Goal: Information Seeking & Learning: Learn about a topic

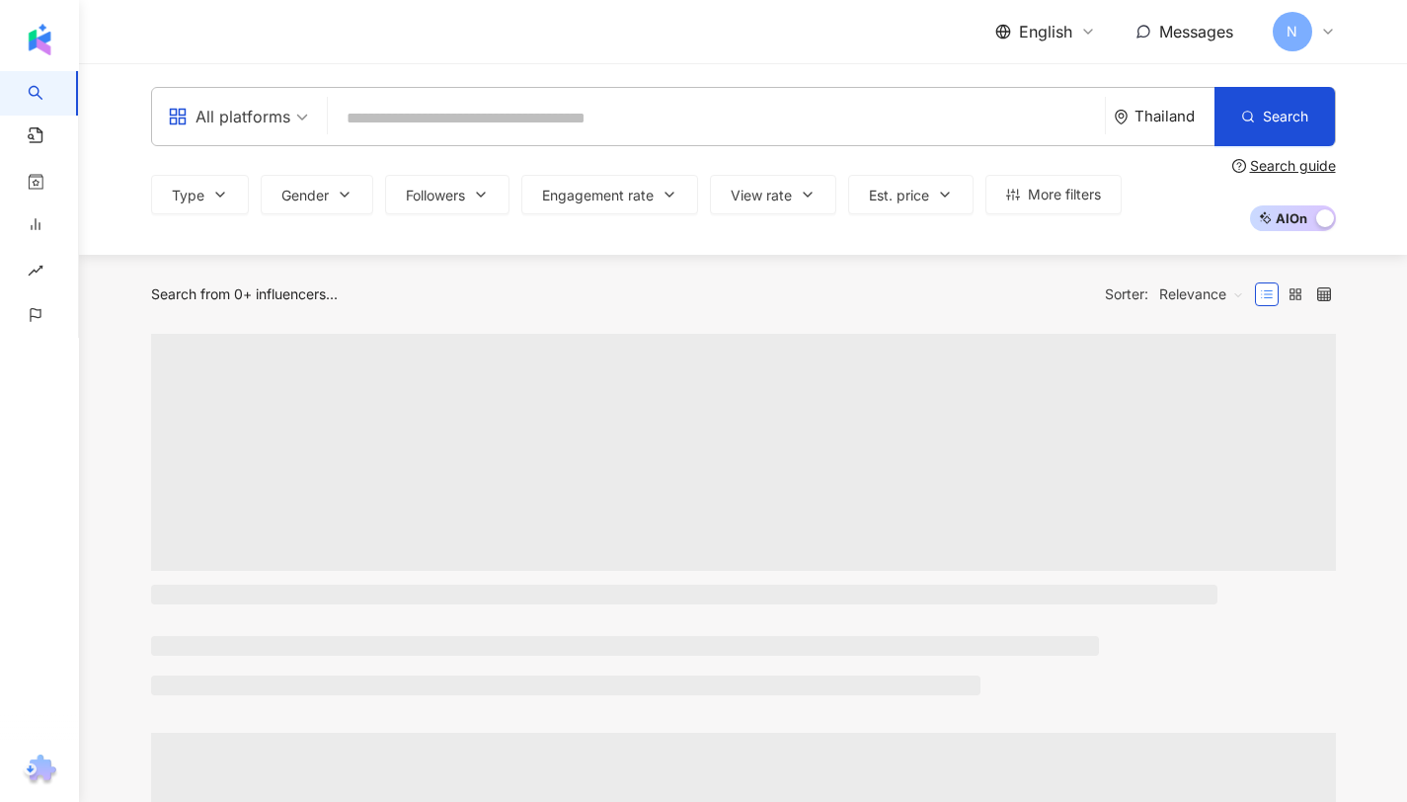
click at [940, 106] on input "search" at bounding box center [716, 119] width 761 height 38
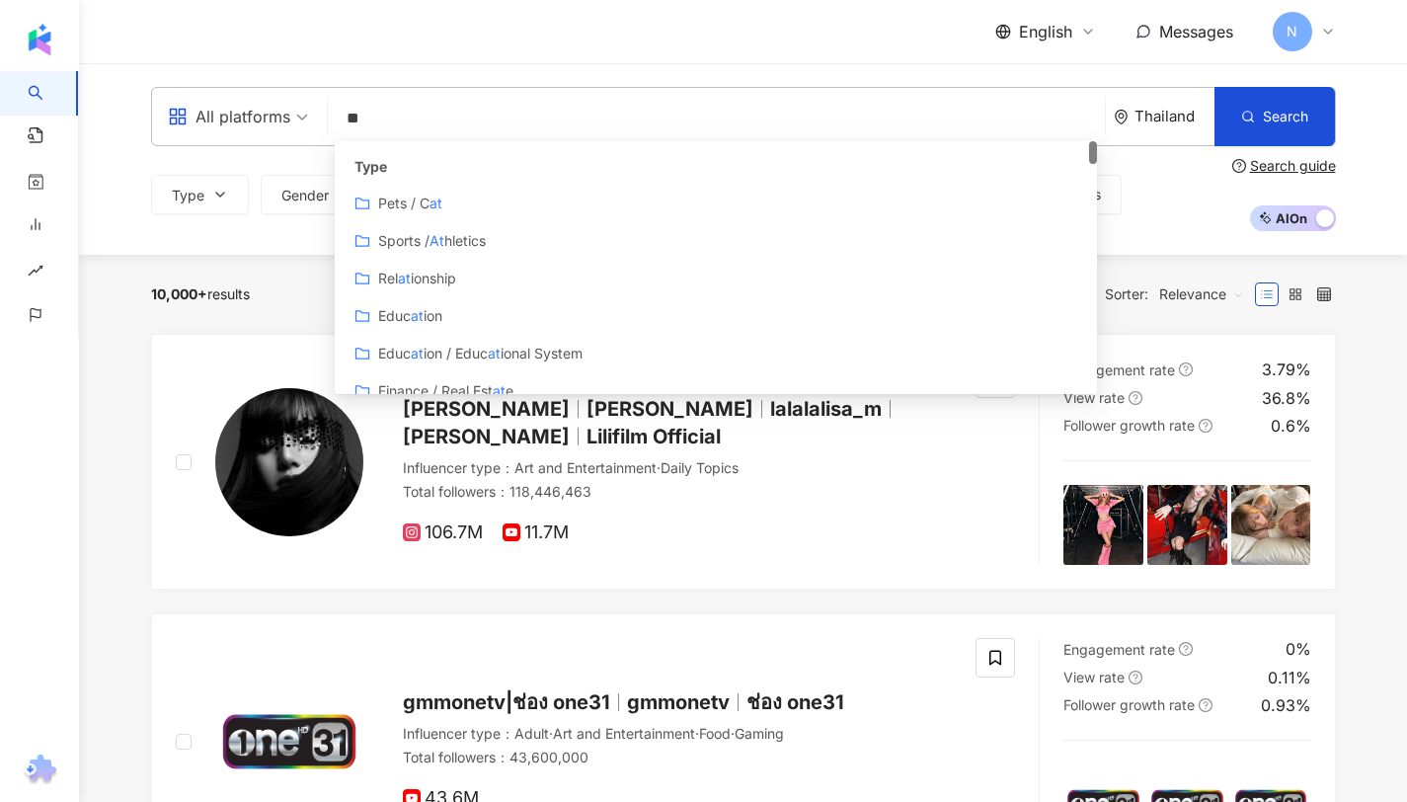
type input "*"
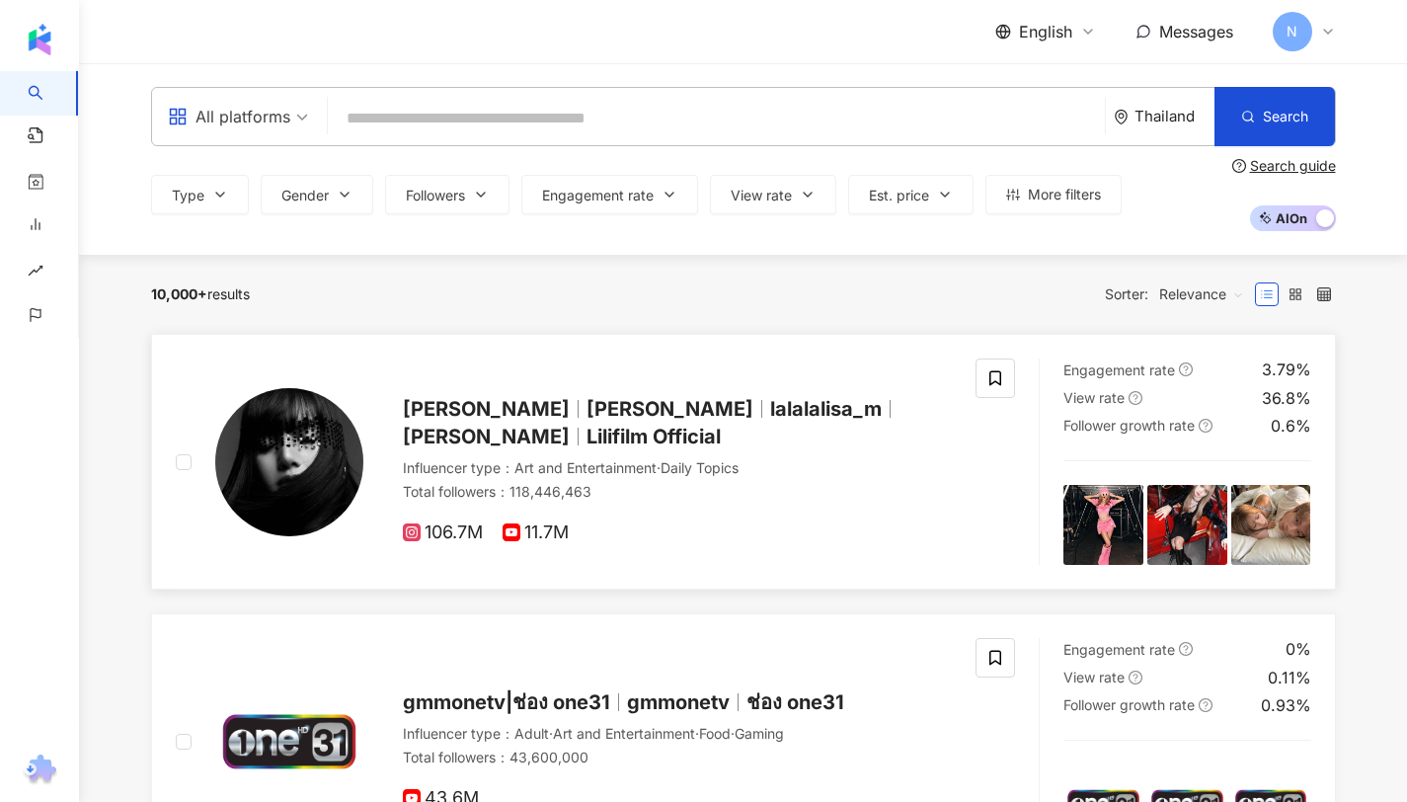
click at [574, 433] on div "Lisa Blackpink Lalisa Manoban lalalalisa_m LISA Lilifilm Official" at bounding box center [678, 422] width 550 height 55
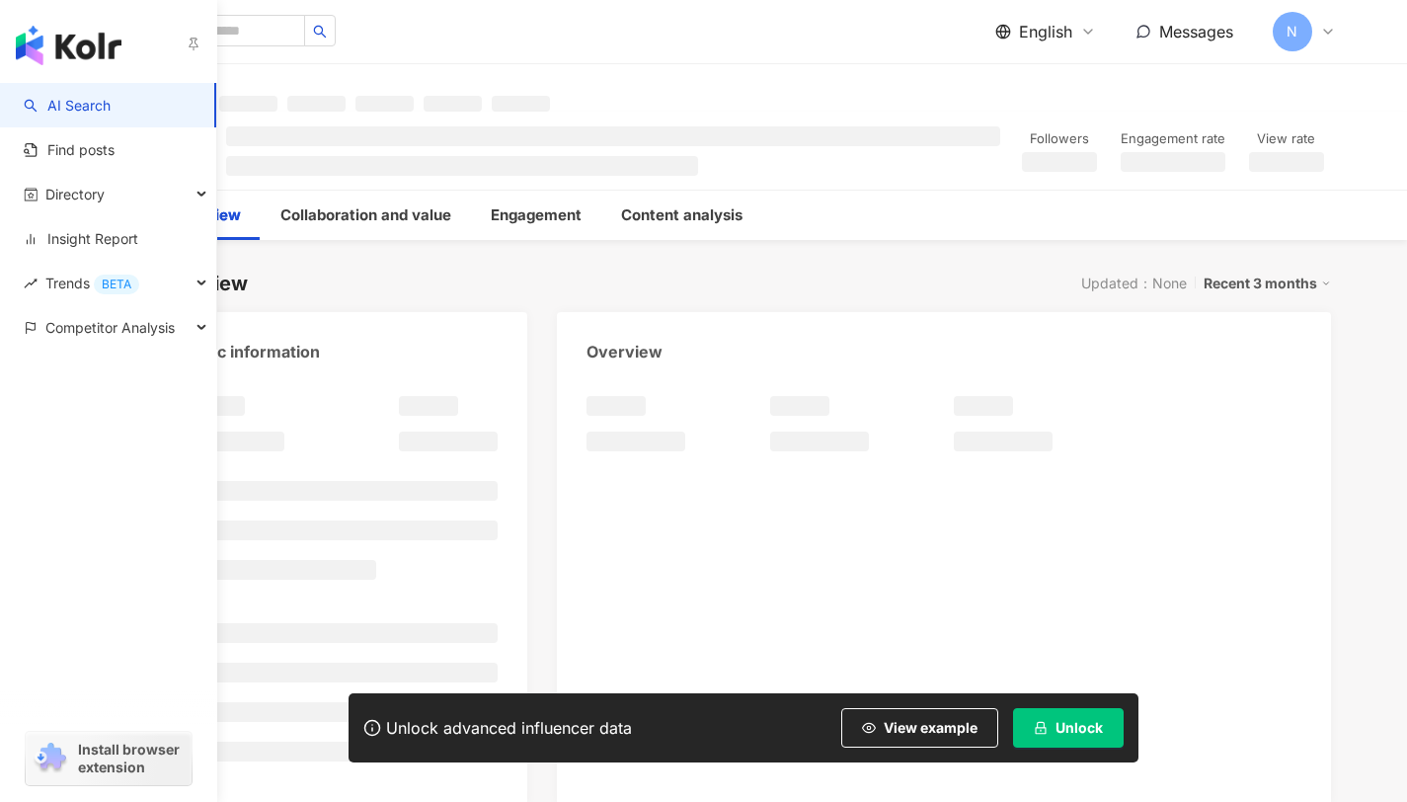
click at [46, 96] on link "AI Search" at bounding box center [67, 106] width 87 height 20
click at [56, 96] on link "AI Search" at bounding box center [67, 106] width 87 height 20
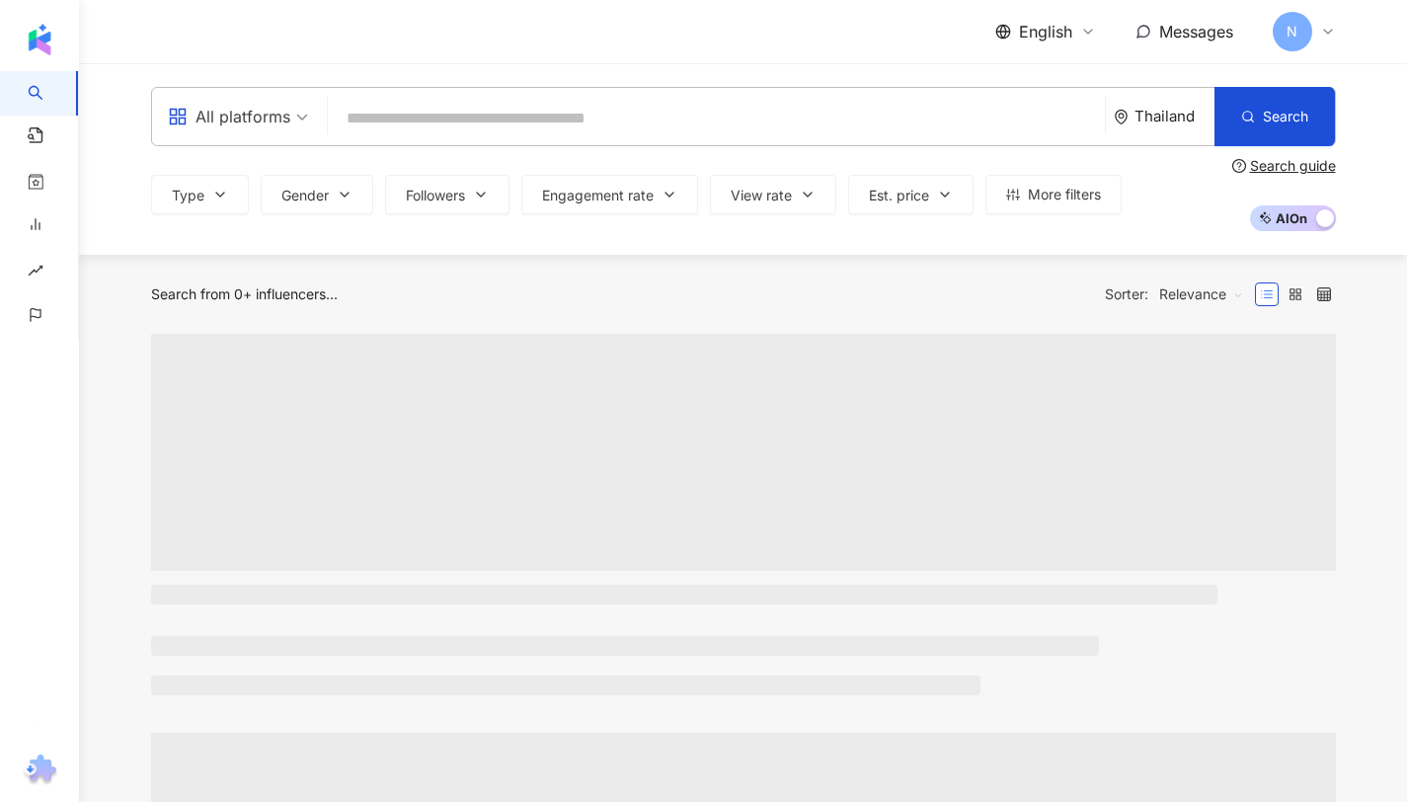
click at [406, 106] on input "search" at bounding box center [716, 119] width 761 height 38
type input "*"
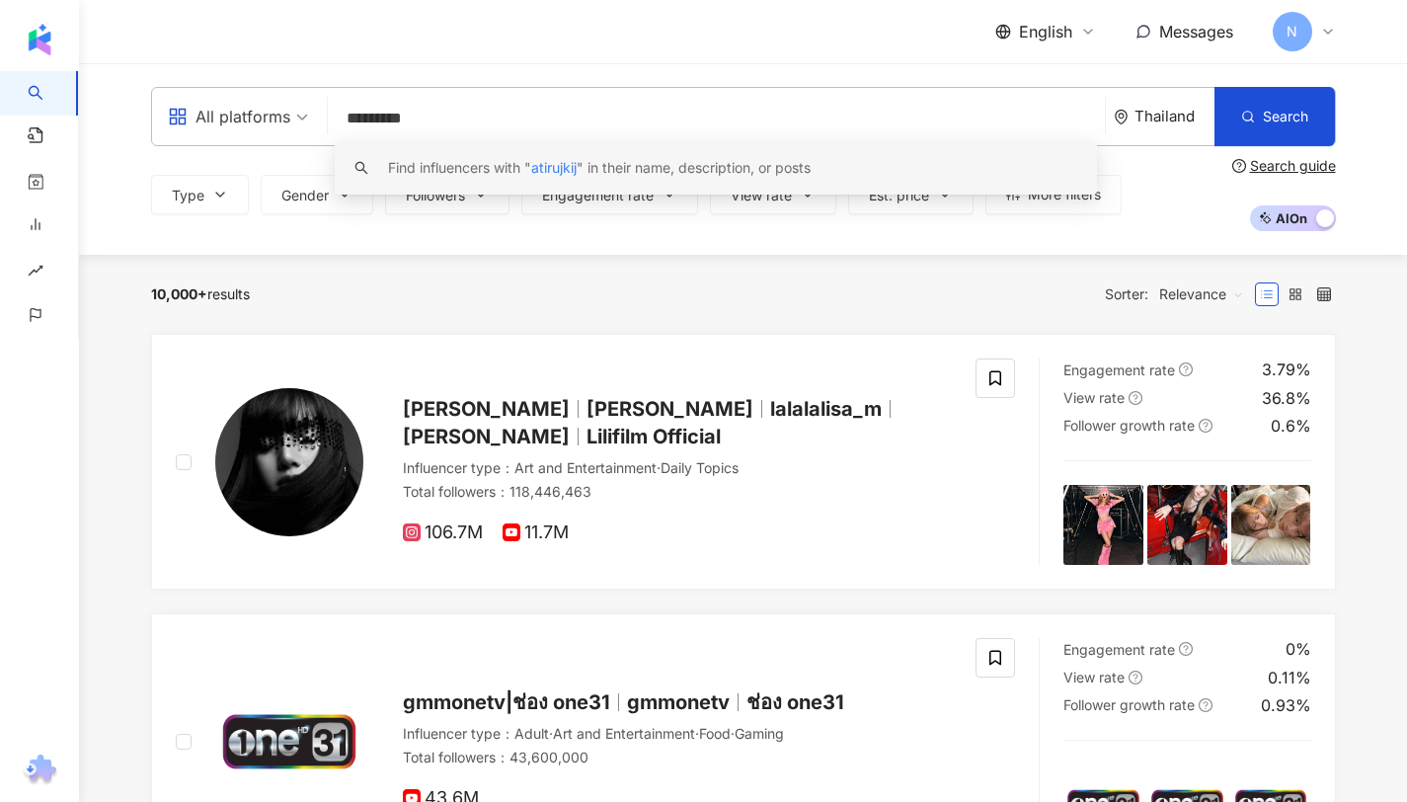
click at [445, 121] on input "*********" at bounding box center [716, 119] width 761 height 38
type input "*********"
click at [1325, 27] on icon at bounding box center [1328, 32] width 16 height 16
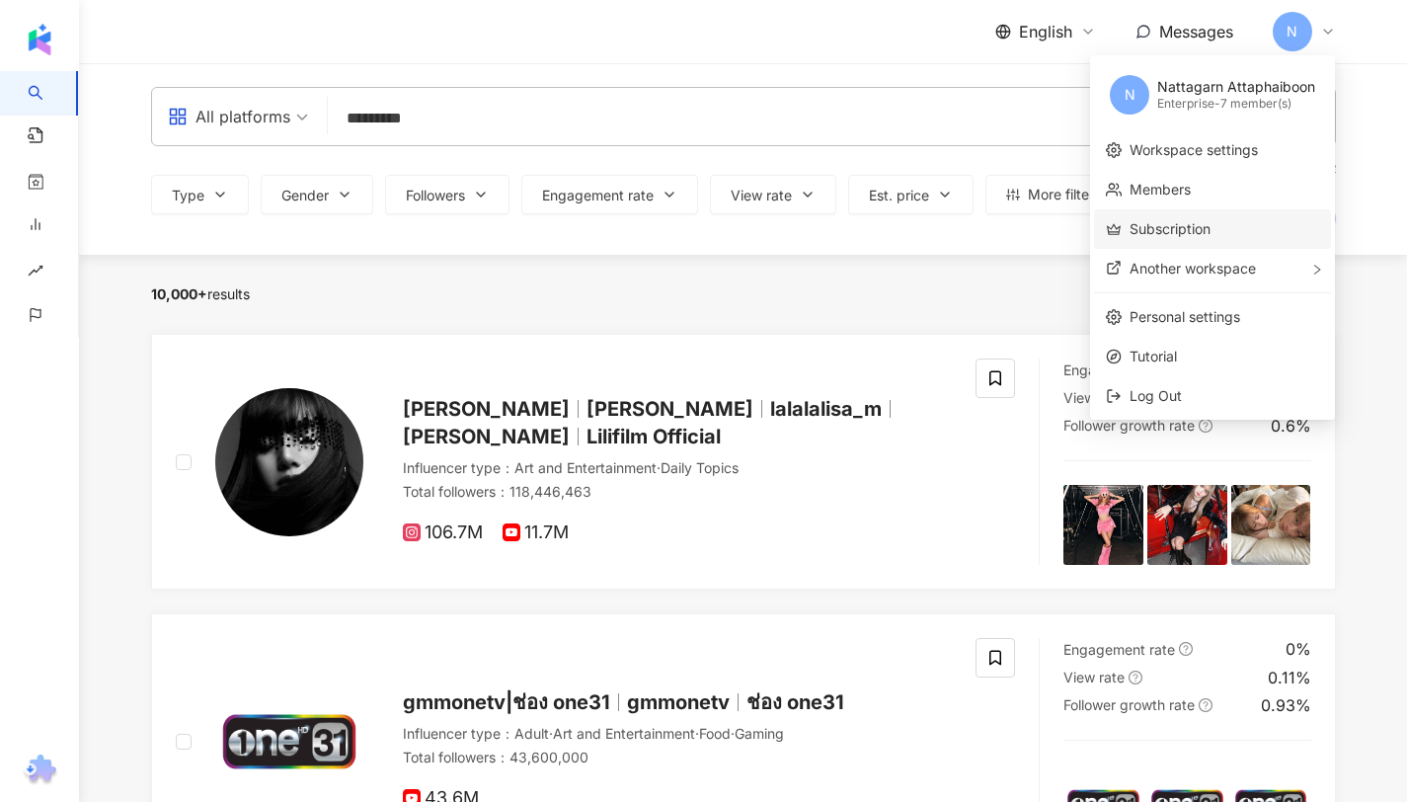
click at [1211, 237] on link "Subscription" at bounding box center [1170, 228] width 81 height 17
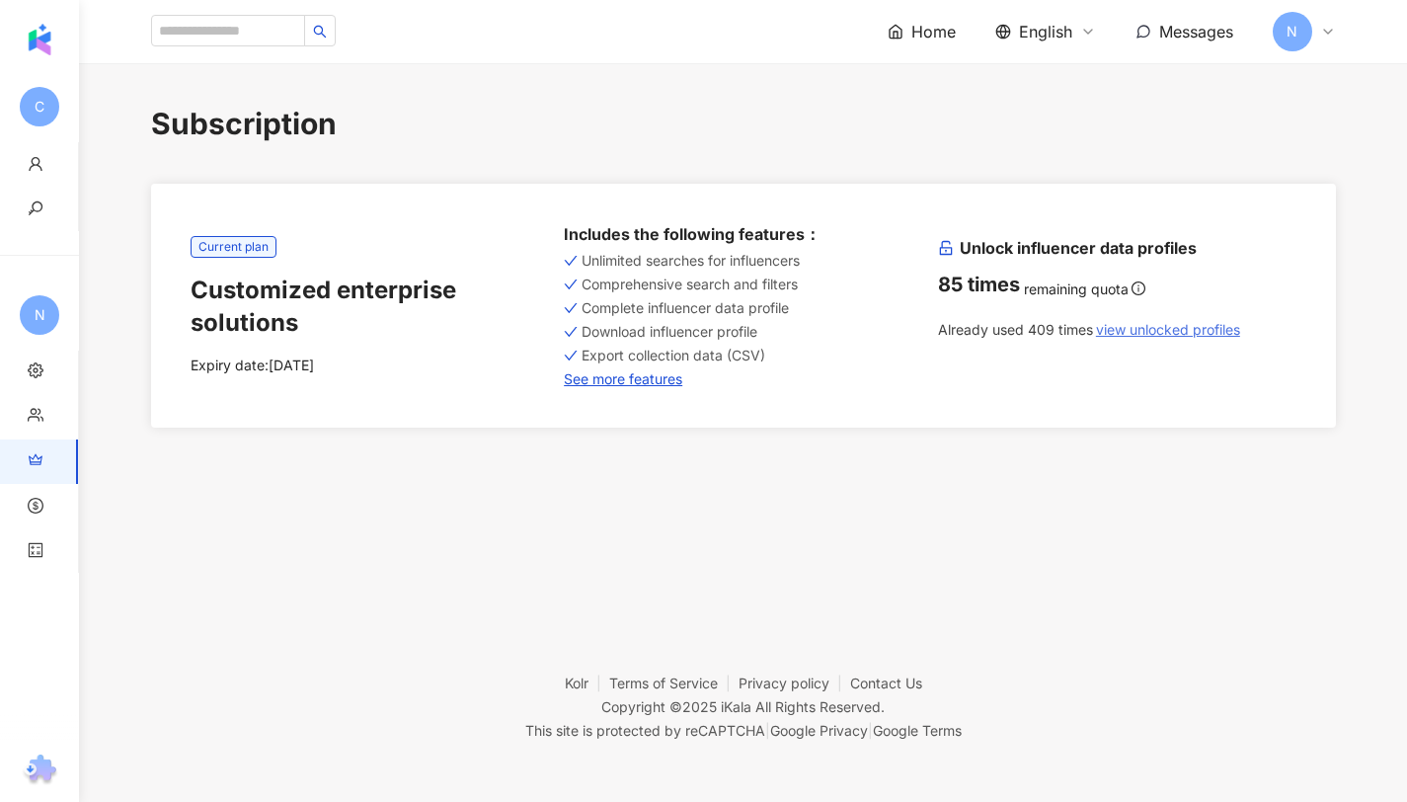
click at [1146, 322] on span "view unlocked profiles" at bounding box center [1168, 330] width 144 height 16
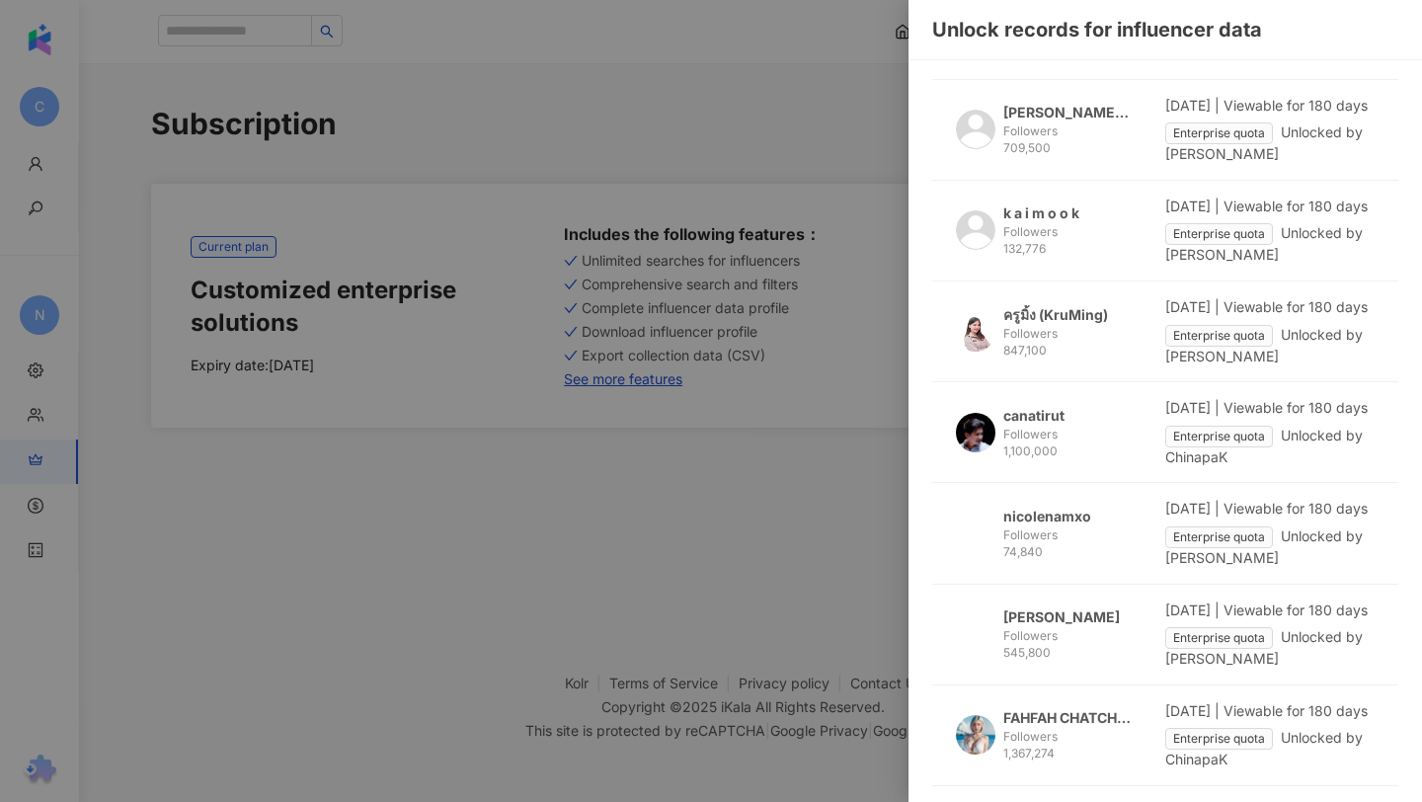
scroll to position [356, 0]
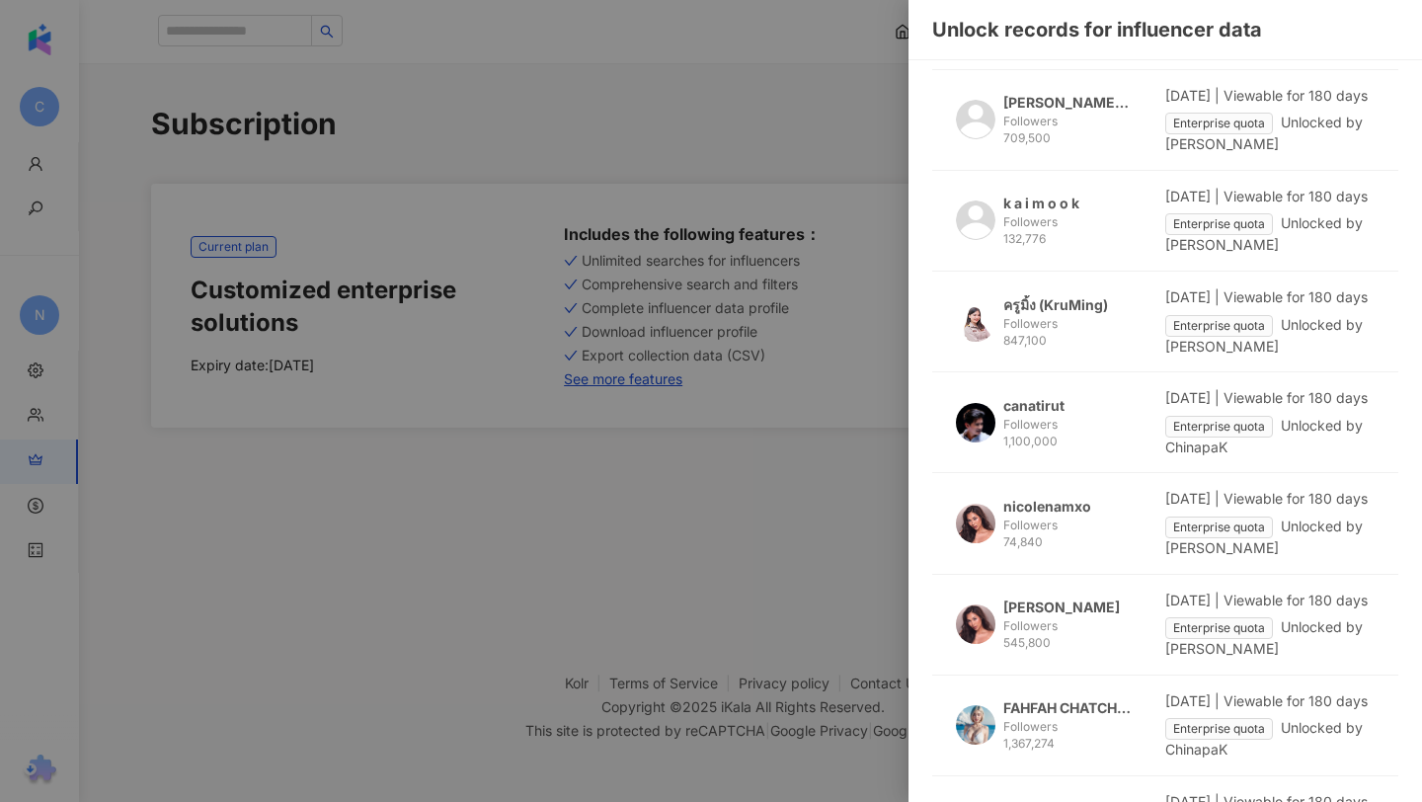
click at [1054, 434] on div "Followers 1,100,000" at bounding box center [1067, 433] width 128 height 34
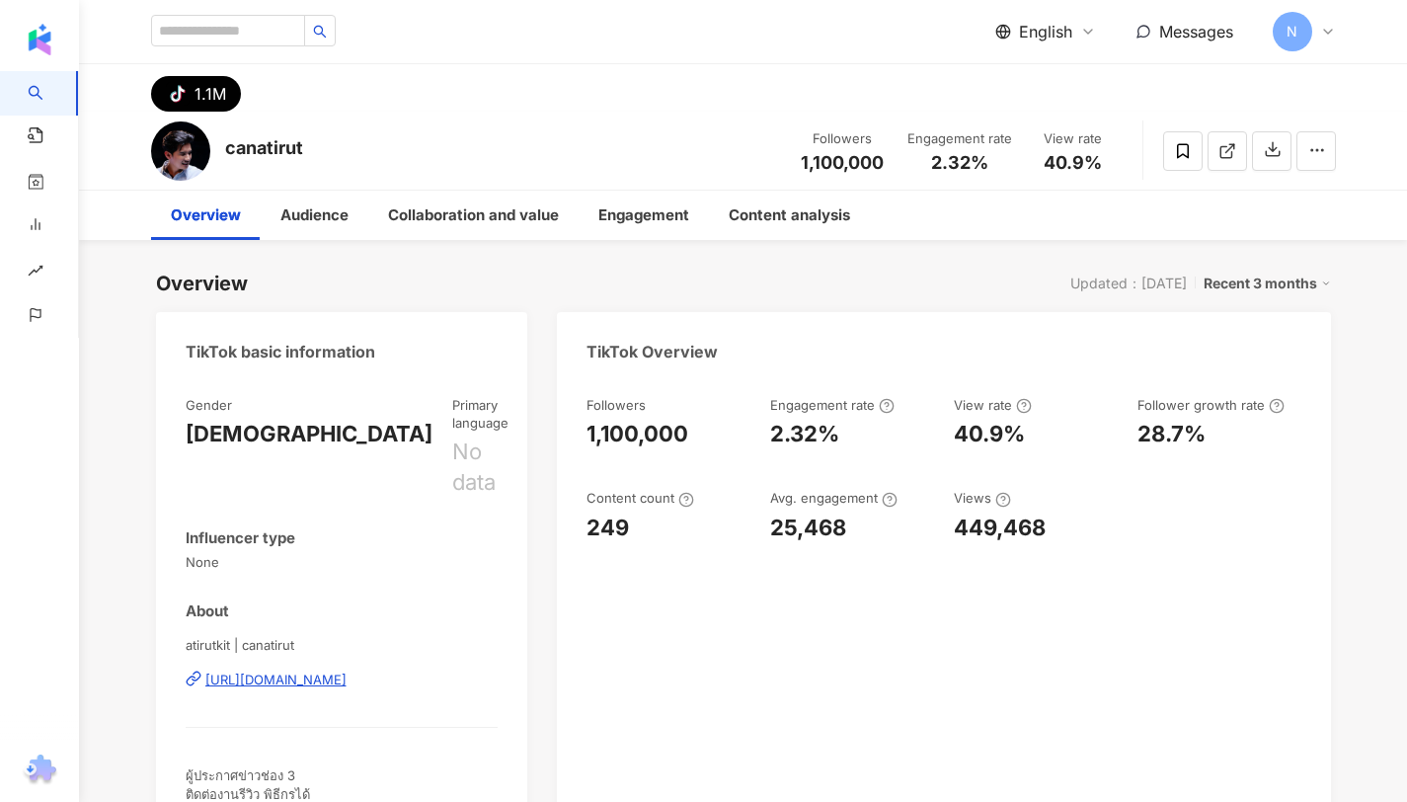
click at [1339, 34] on div "English Messages N" at bounding box center [744, 31] width 1264 height 63
click at [1329, 31] on icon at bounding box center [1328, 32] width 8 height 4
click at [1294, 44] on span "N" at bounding box center [1293, 32] width 40 height 40
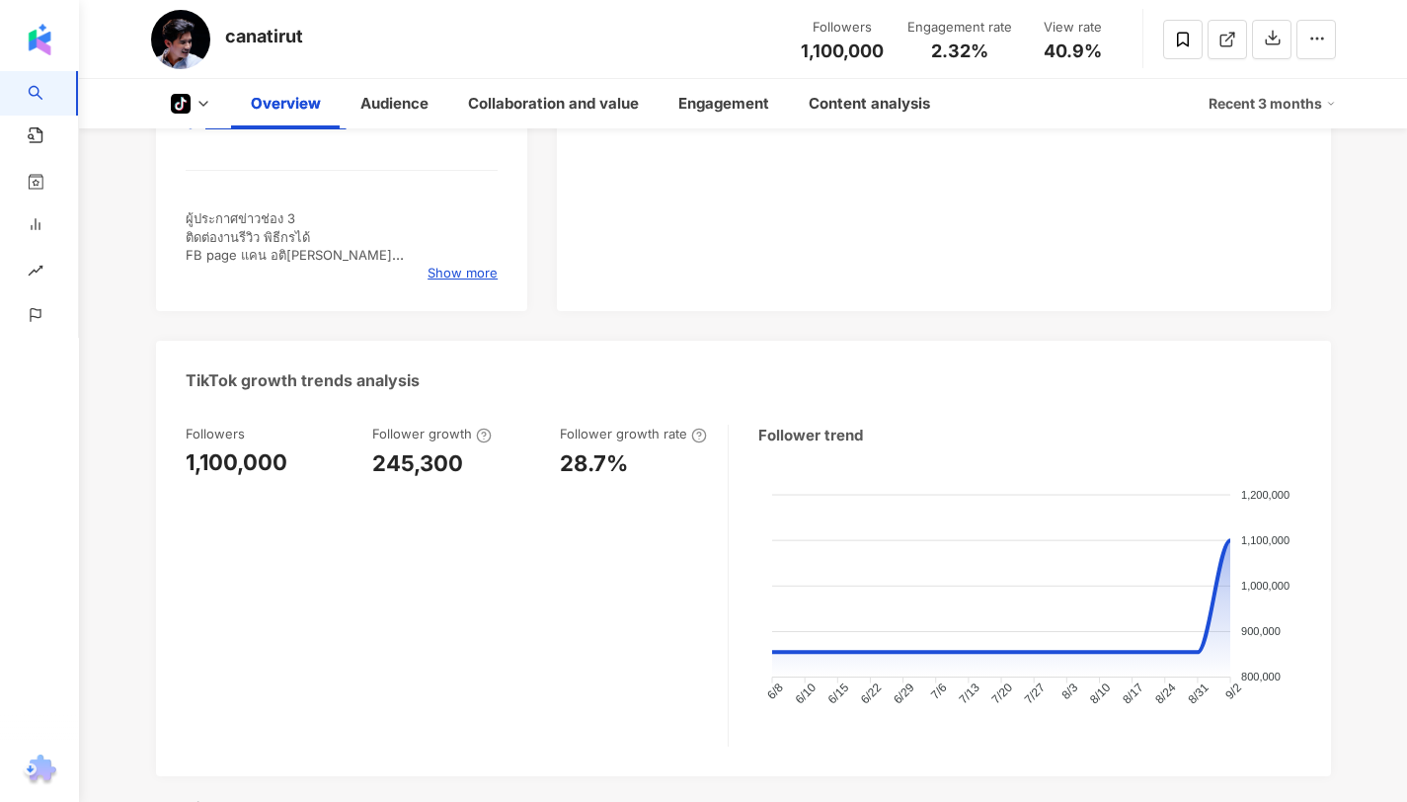
scroll to position [550, 0]
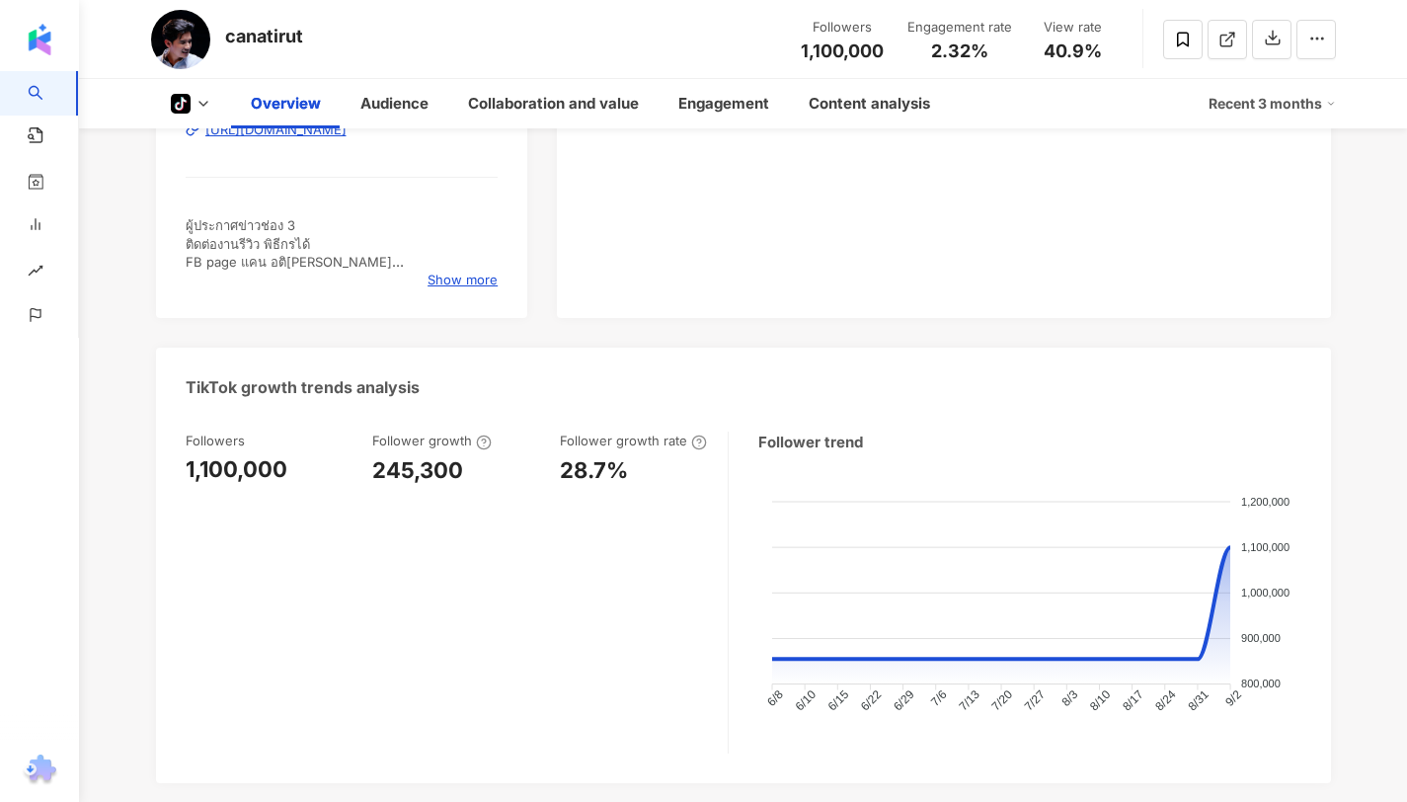
click at [210, 102] on icon at bounding box center [204, 104] width 16 height 16
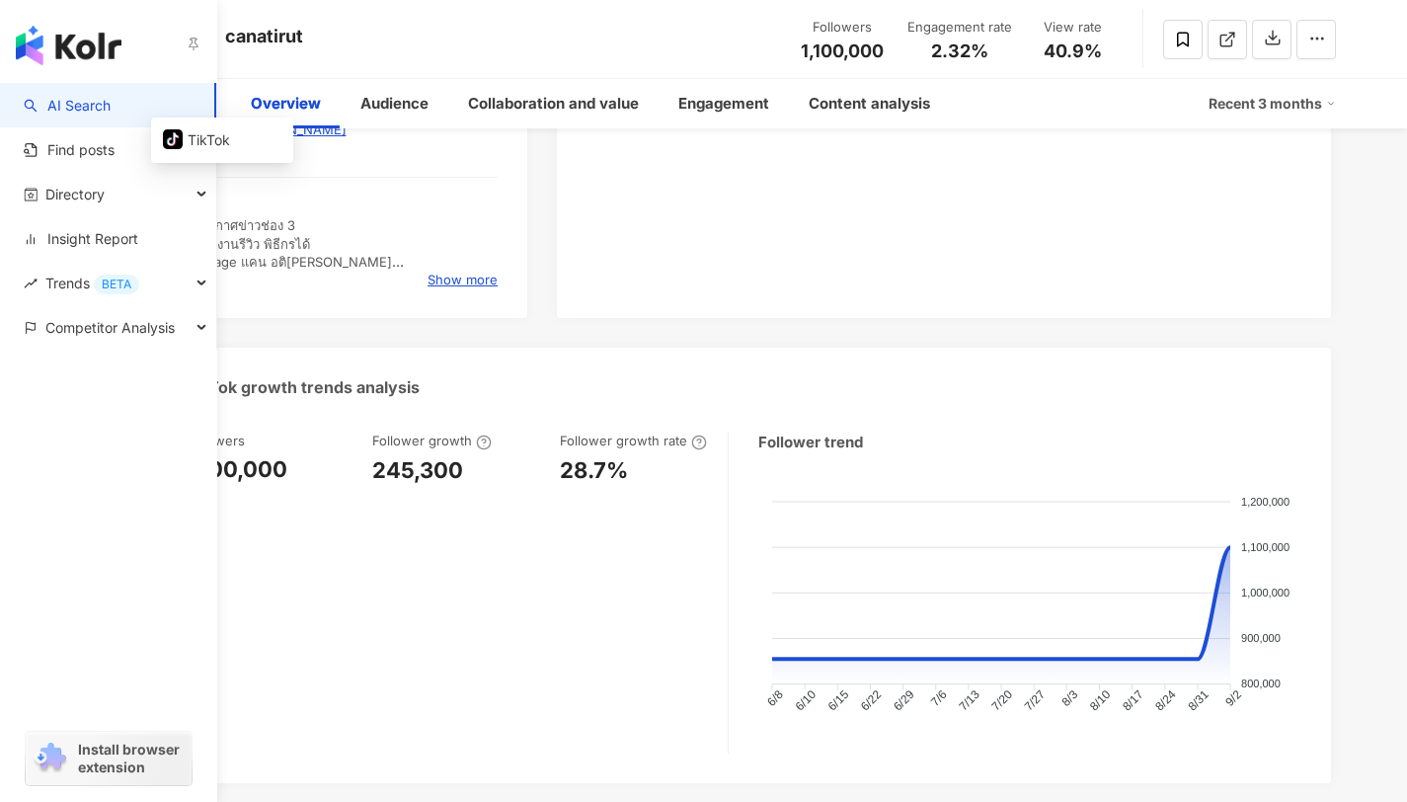
click at [127, 411] on div "button" at bounding box center [108, 415] width 217 height 130
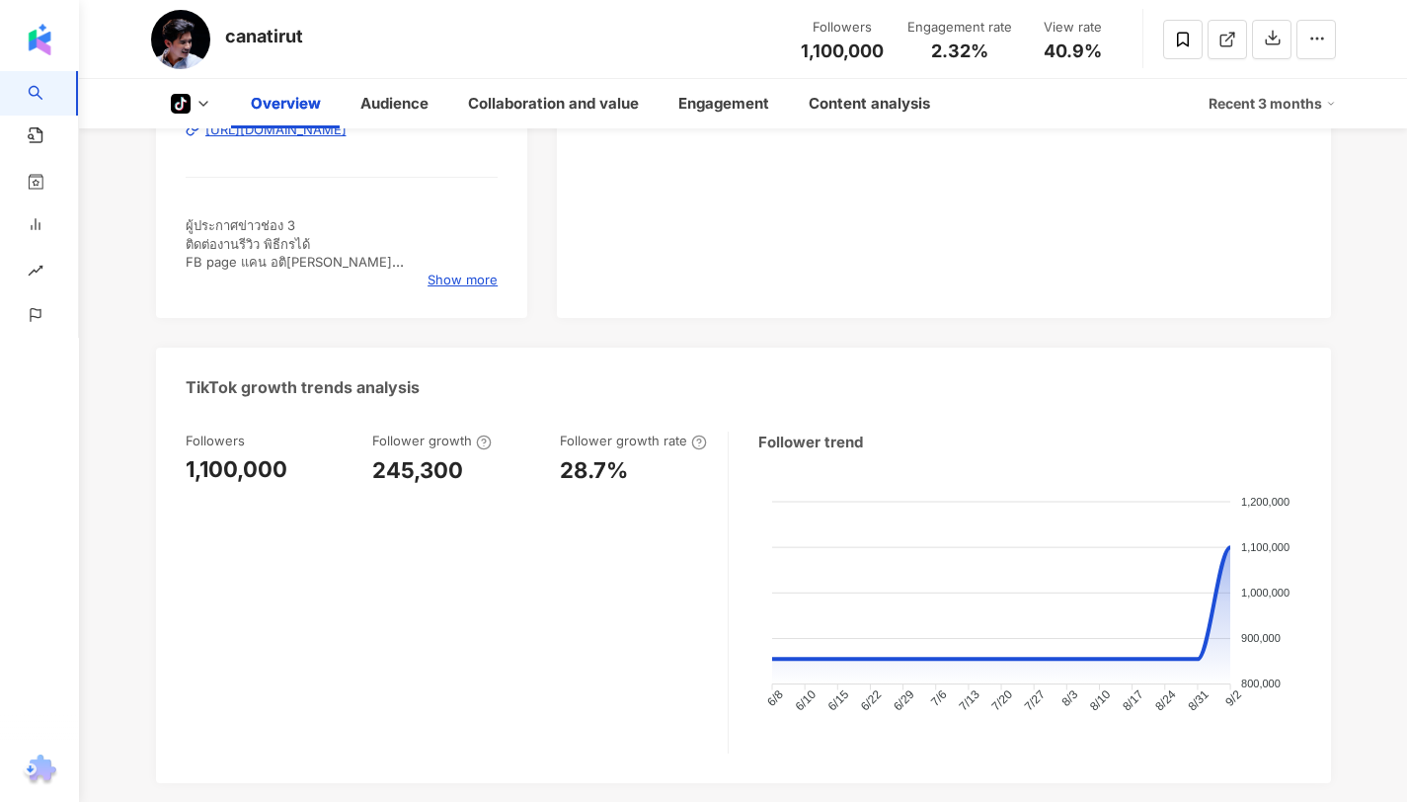
click at [512, 293] on div "TikTok basic information Gender [DEMOGRAPHIC_DATA] Primary language No data Inf…" at bounding box center [743, 272] width 1175 height 1021
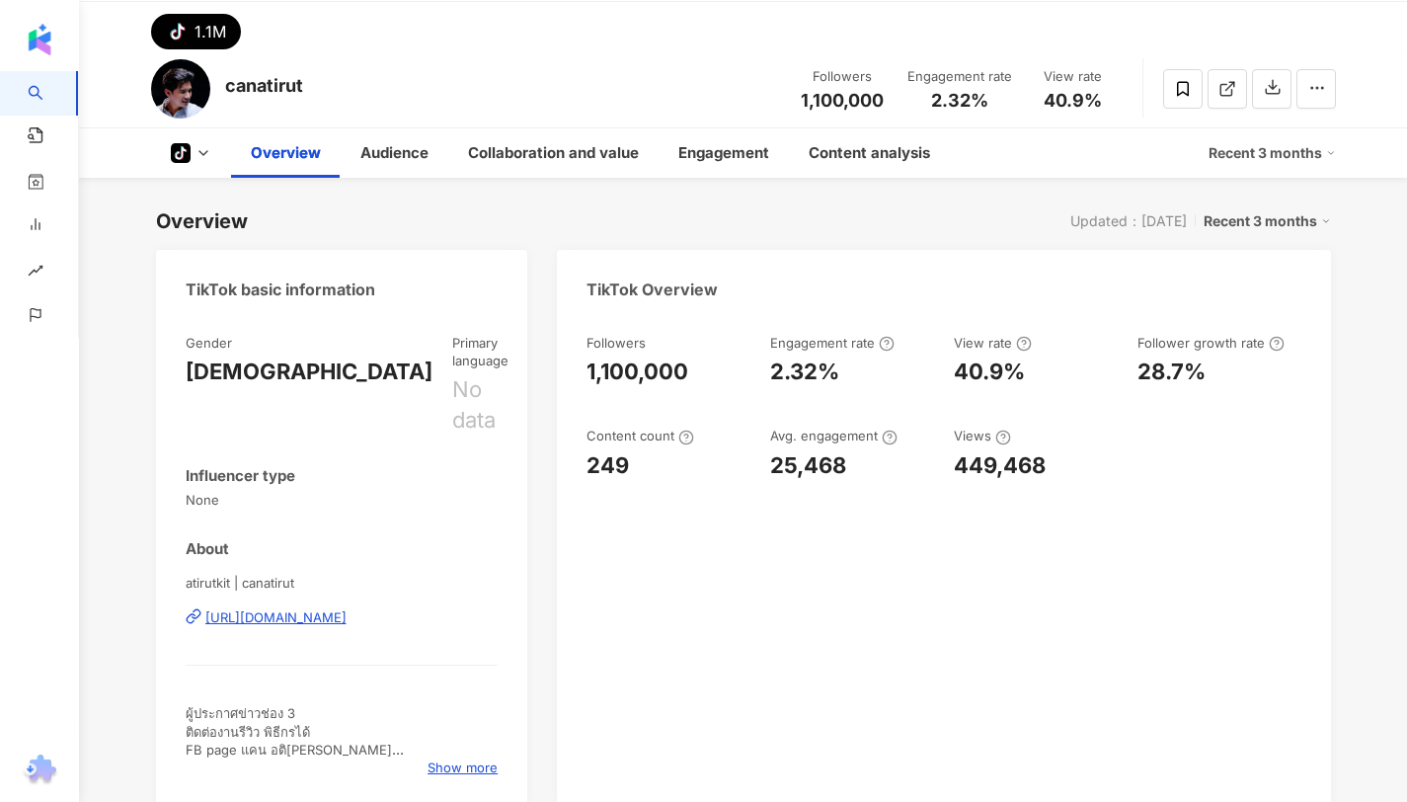
scroll to position [0, 0]
